Goal: Find specific page/section: Find specific page/section

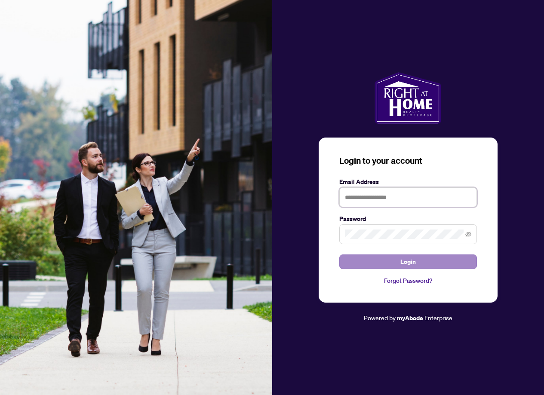
type input "**********"
click at [356, 263] on button "Login" at bounding box center [408, 261] width 138 height 15
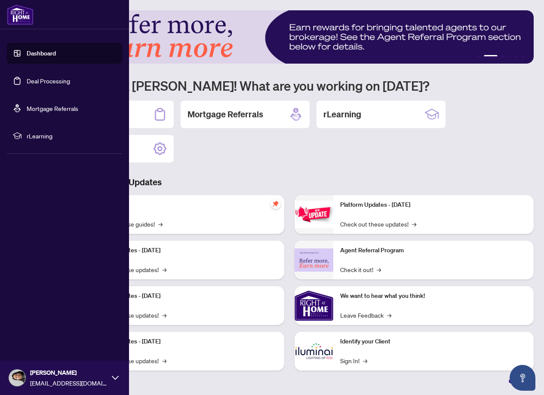
click at [40, 82] on link "Deal Processing" at bounding box center [48, 81] width 43 height 8
